Goal: Task Accomplishment & Management: Use online tool/utility

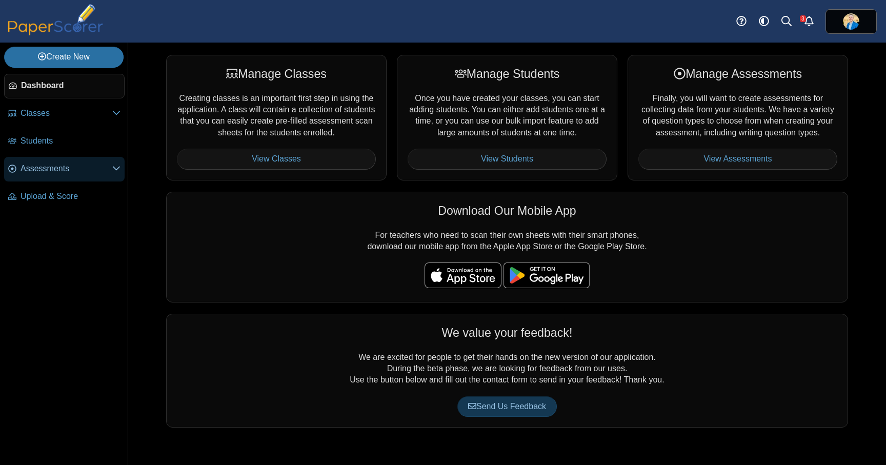
click at [64, 172] on span "Assessments" at bounding box center [67, 168] width 92 height 11
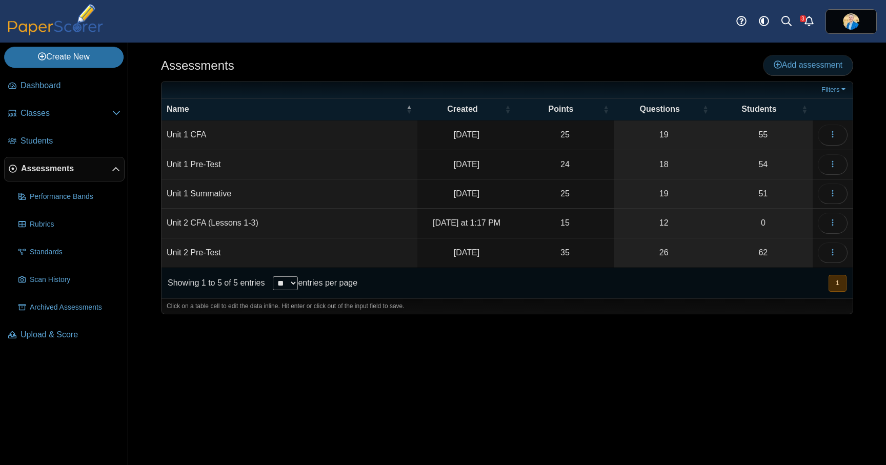
click at [803, 63] on span "Add assessment" at bounding box center [807, 64] width 69 height 9
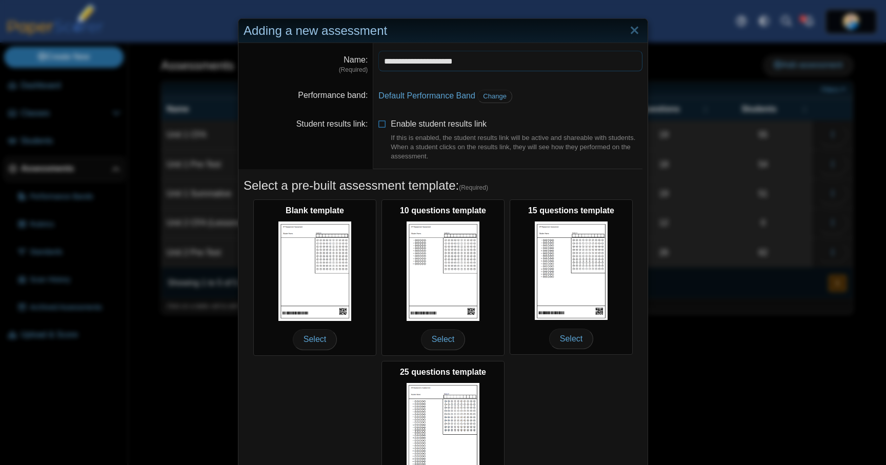
type input "**********"
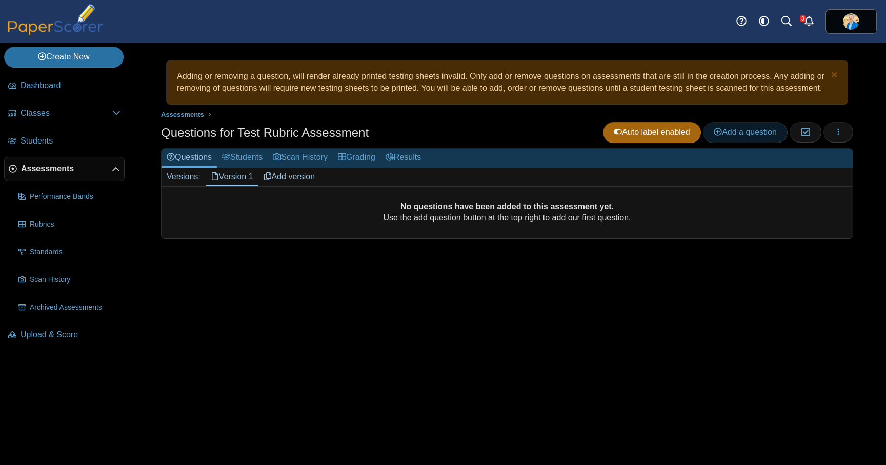
click at [758, 136] on span "Add a question" at bounding box center [745, 132] width 63 height 9
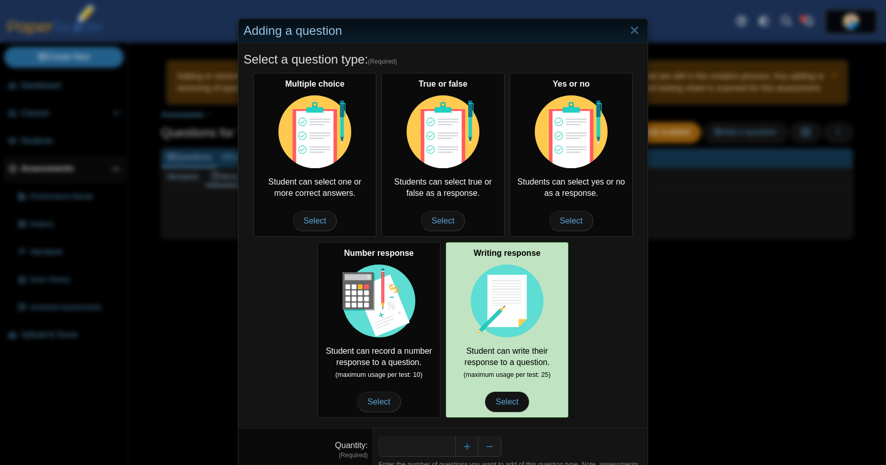
click at [521, 301] on img at bounding box center [507, 300] width 73 height 73
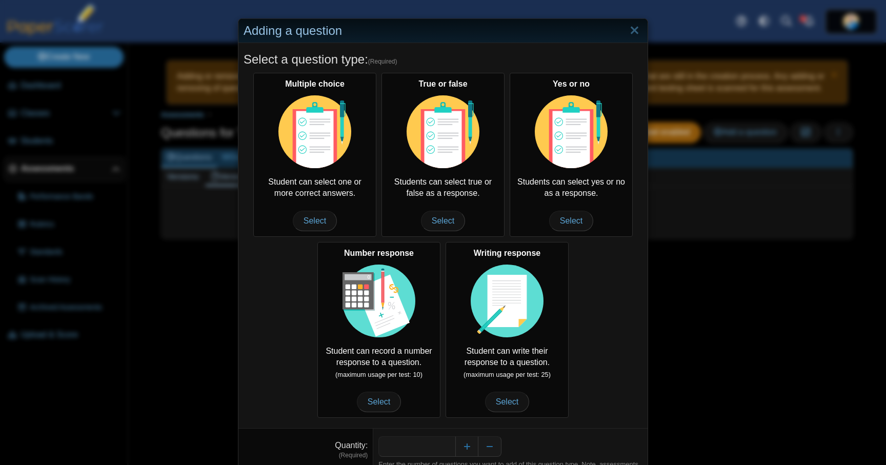
scroll to position [54, 0]
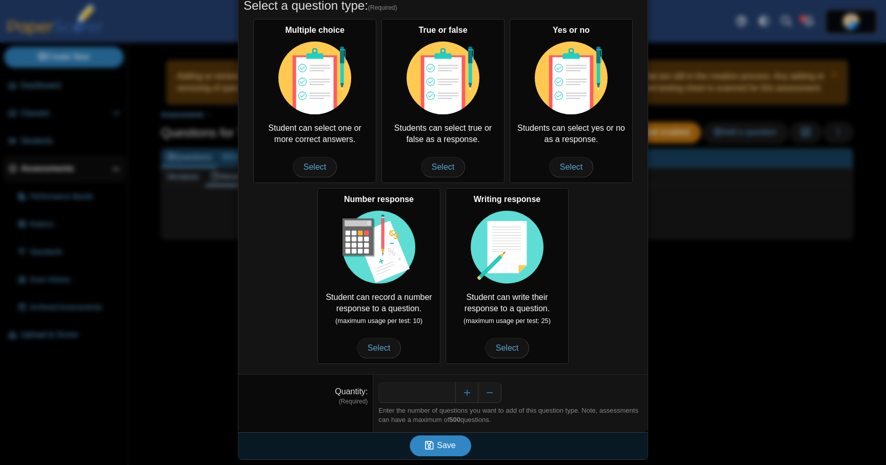
click at [451, 446] on span "Save" at bounding box center [446, 445] width 18 height 9
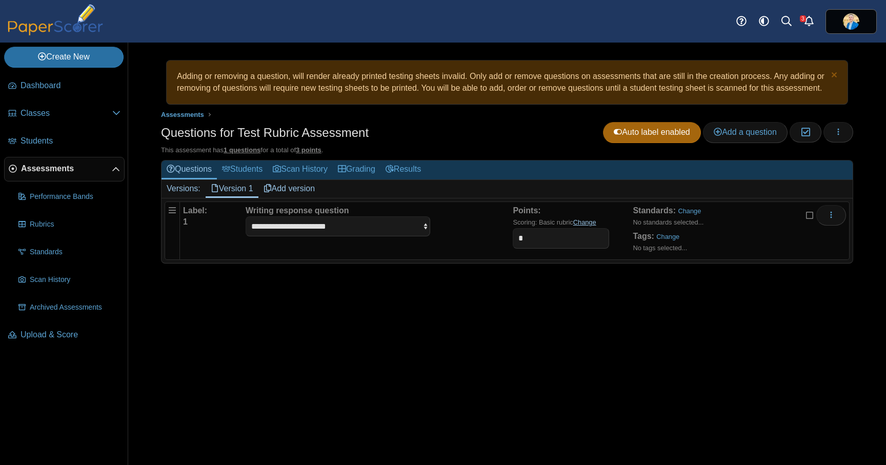
click at [584, 226] on link "Change" at bounding box center [584, 222] width 23 height 8
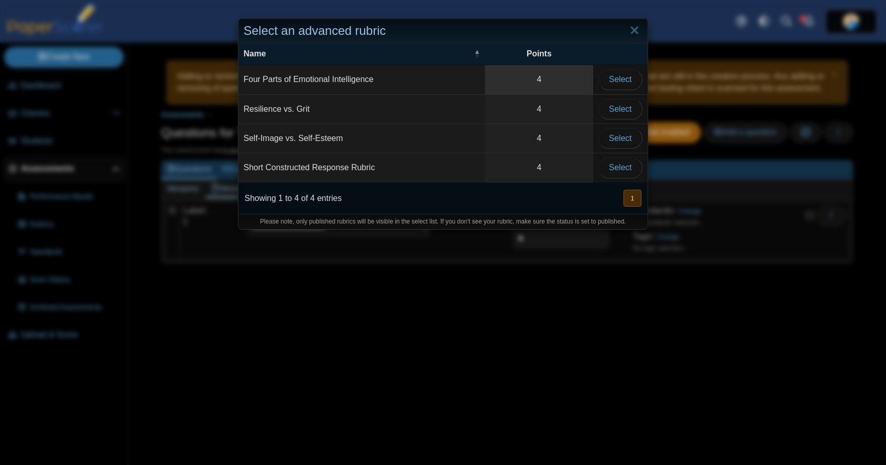
click at [551, 81] on link "4" at bounding box center [539, 79] width 108 height 29
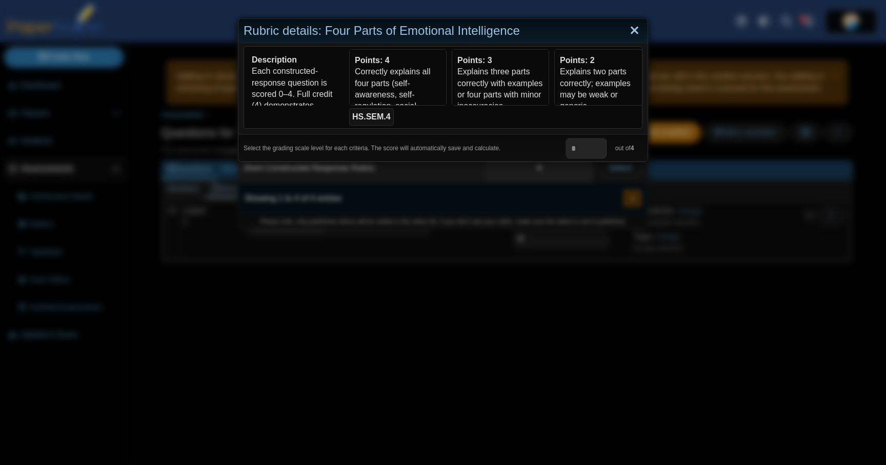
click at [634, 30] on link "Close" at bounding box center [634, 30] width 16 height 17
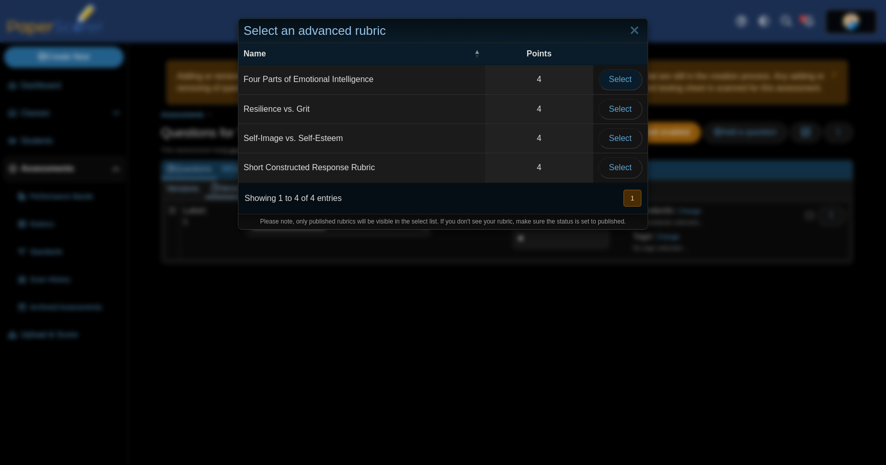
click at [625, 75] on span "Select" at bounding box center [620, 79] width 23 height 9
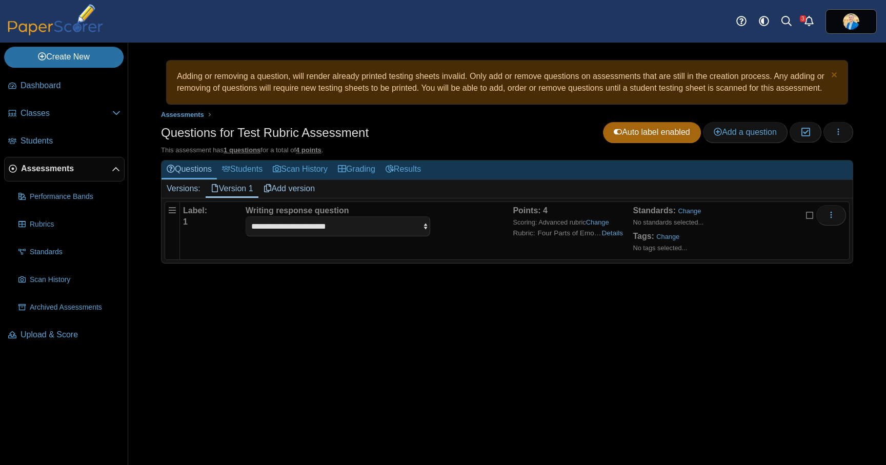
click at [545, 354] on div "Adding or removing a question, will render already printed testing sheets inval…" at bounding box center [507, 254] width 758 height 422
click at [568, 256] on div "Points: 4 Scoring: Advanced rubric Change Rubric: Four Parts of Emotional Intel…" at bounding box center [573, 230] width 120 height 51
click at [609, 238] on link "Details" at bounding box center [612, 233] width 22 height 10
click at [400, 236] on select "**********" at bounding box center [338, 225] width 185 height 19
select select "**********"
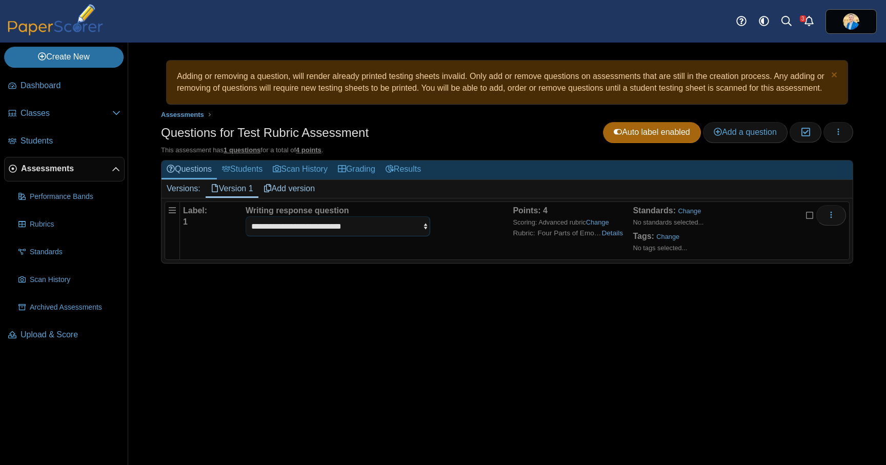
click at [246, 228] on select "**********" at bounding box center [338, 225] width 185 height 19
click at [552, 284] on div at bounding box center [507, 279] width 692 height 10
click at [839, 136] on span "button" at bounding box center [838, 132] width 8 height 9
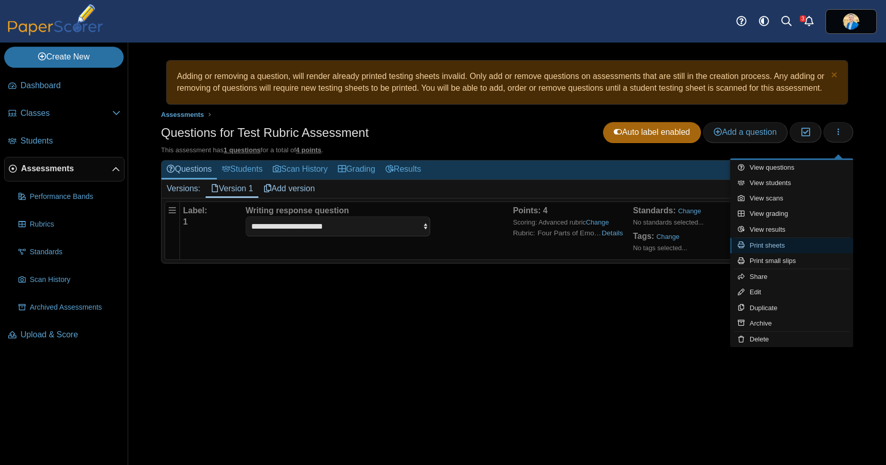
click at [803, 244] on link "Print sheets" at bounding box center [791, 245] width 123 height 15
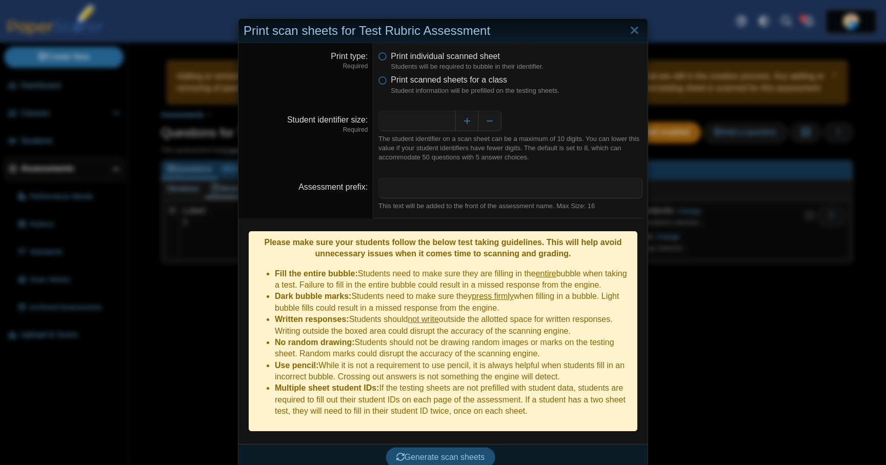
click at [460, 453] on span "Generate scan sheets" at bounding box center [440, 457] width 89 height 9
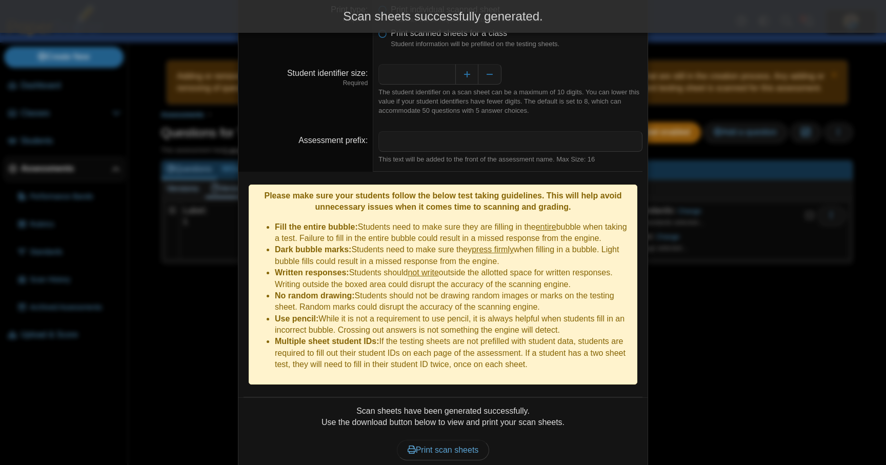
scroll to position [79, 0]
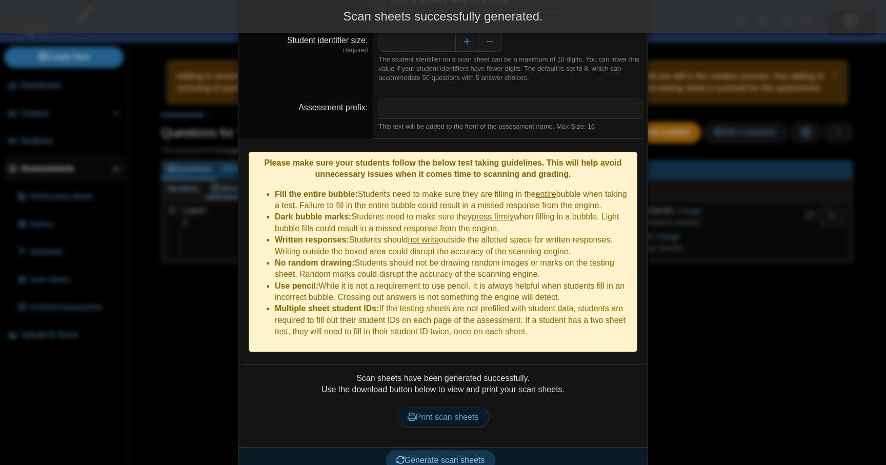
click at [466, 413] on span "Print scan sheets" at bounding box center [443, 417] width 71 height 9
